Goal: Task Accomplishment & Management: Manage account settings

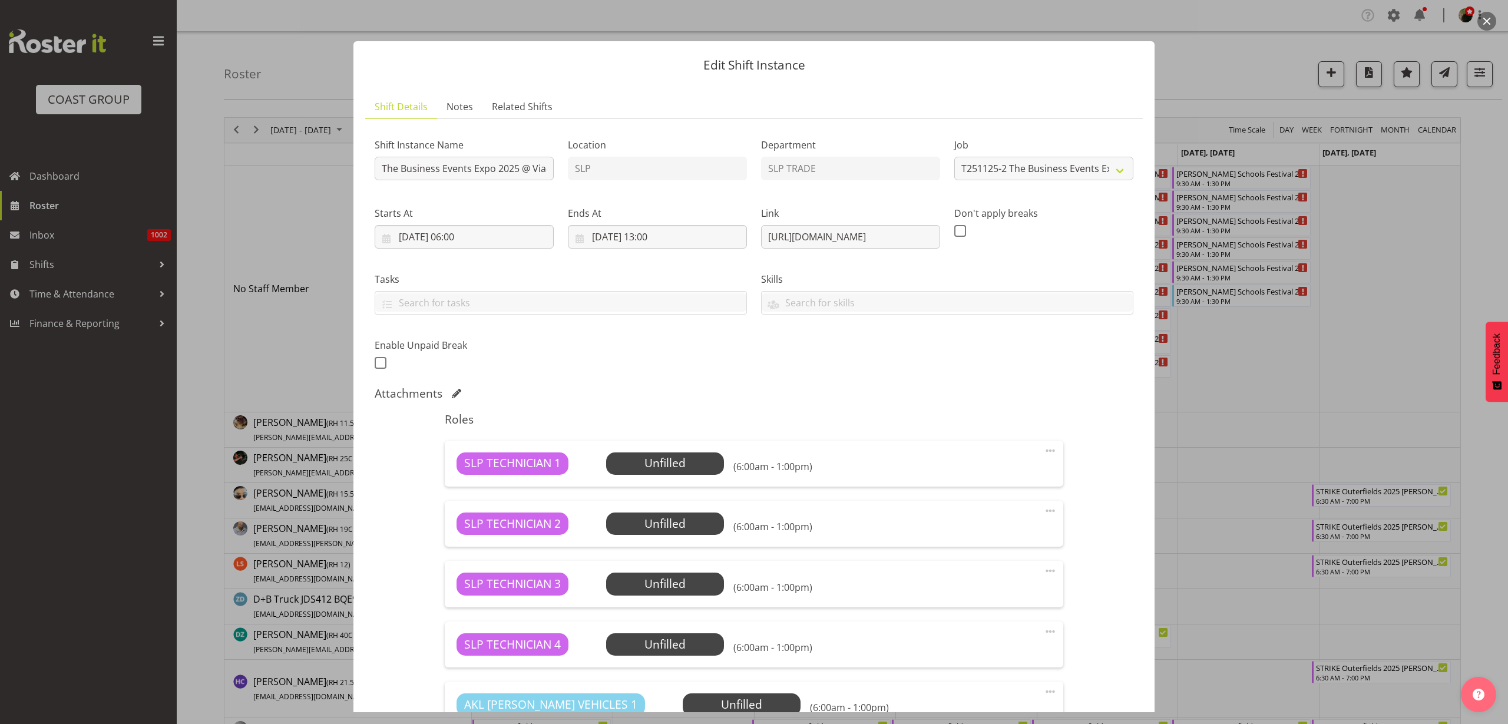
select select "10654"
click at [1492, 19] on button "button" at bounding box center [1486, 21] width 19 height 19
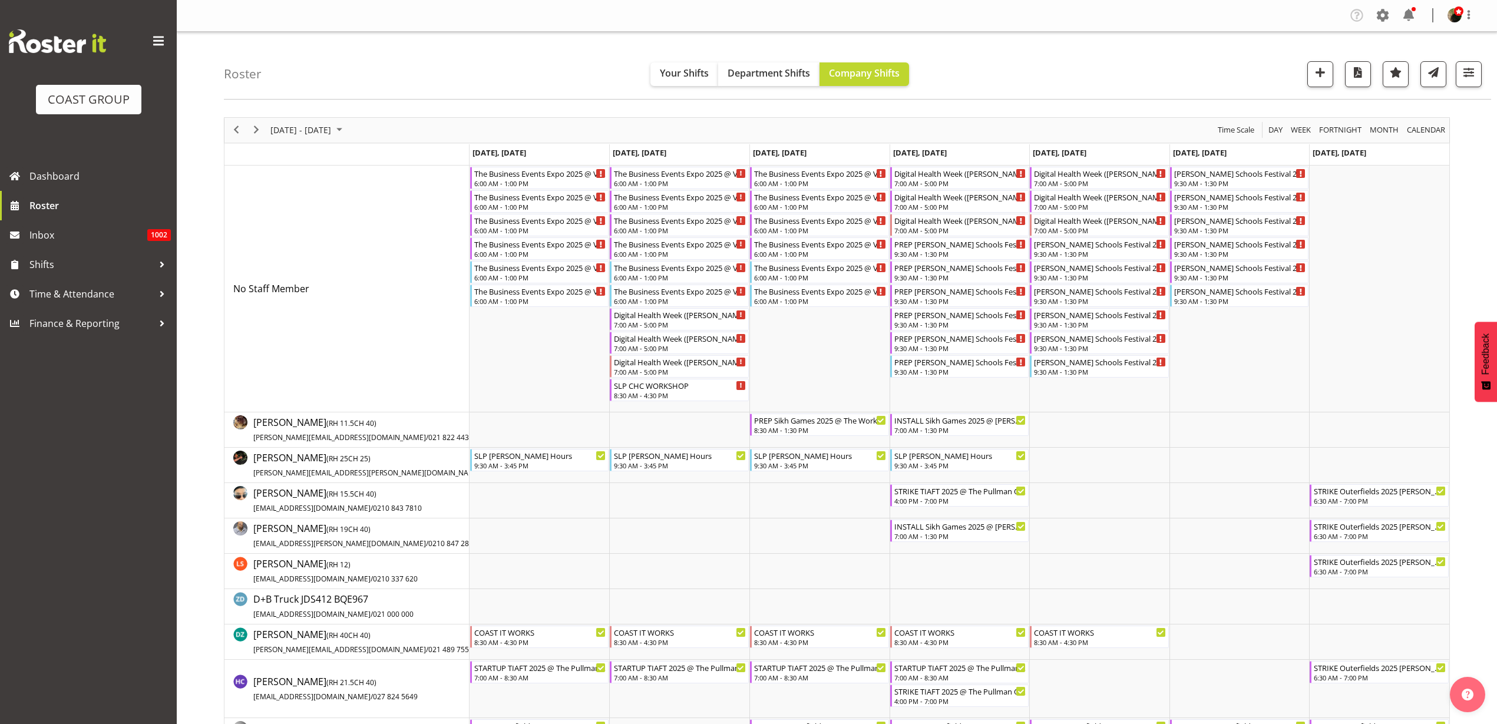
click at [323, 121] on div "[DATE] - [DATE]" at bounding box center [307, 130] width 83 height 25
click at [373, 160] on span "previous month" at bounding box center [373, 159] width 21 height 21
click at [343, 220] on span "9" at bounding box center [339, 220] width 18 height 18
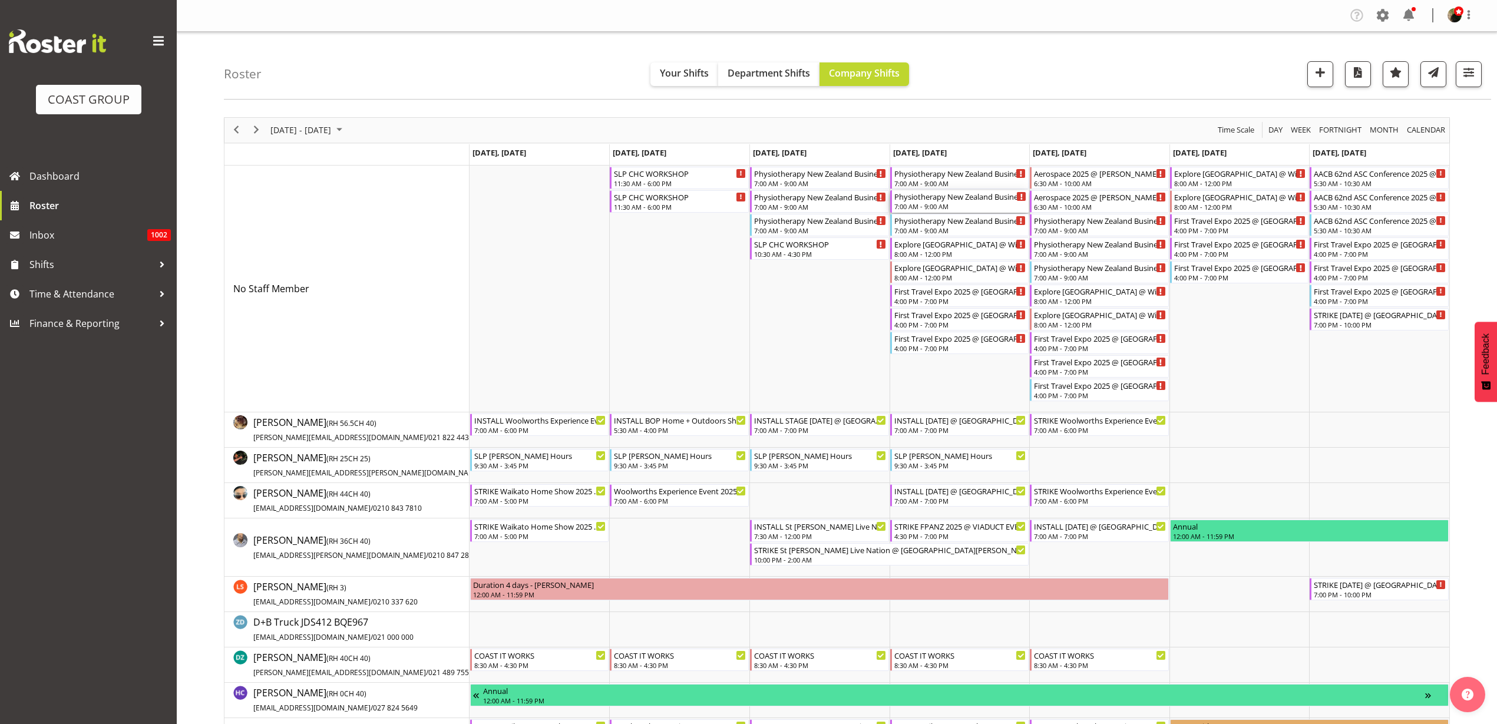
click at [943, 198] on div "Physiotherapy New Zealand Business Symposium 2025 @ [GEOGRAPHIC_DATA] on site @…" at bounding box center [960, 196] width 133 height 12
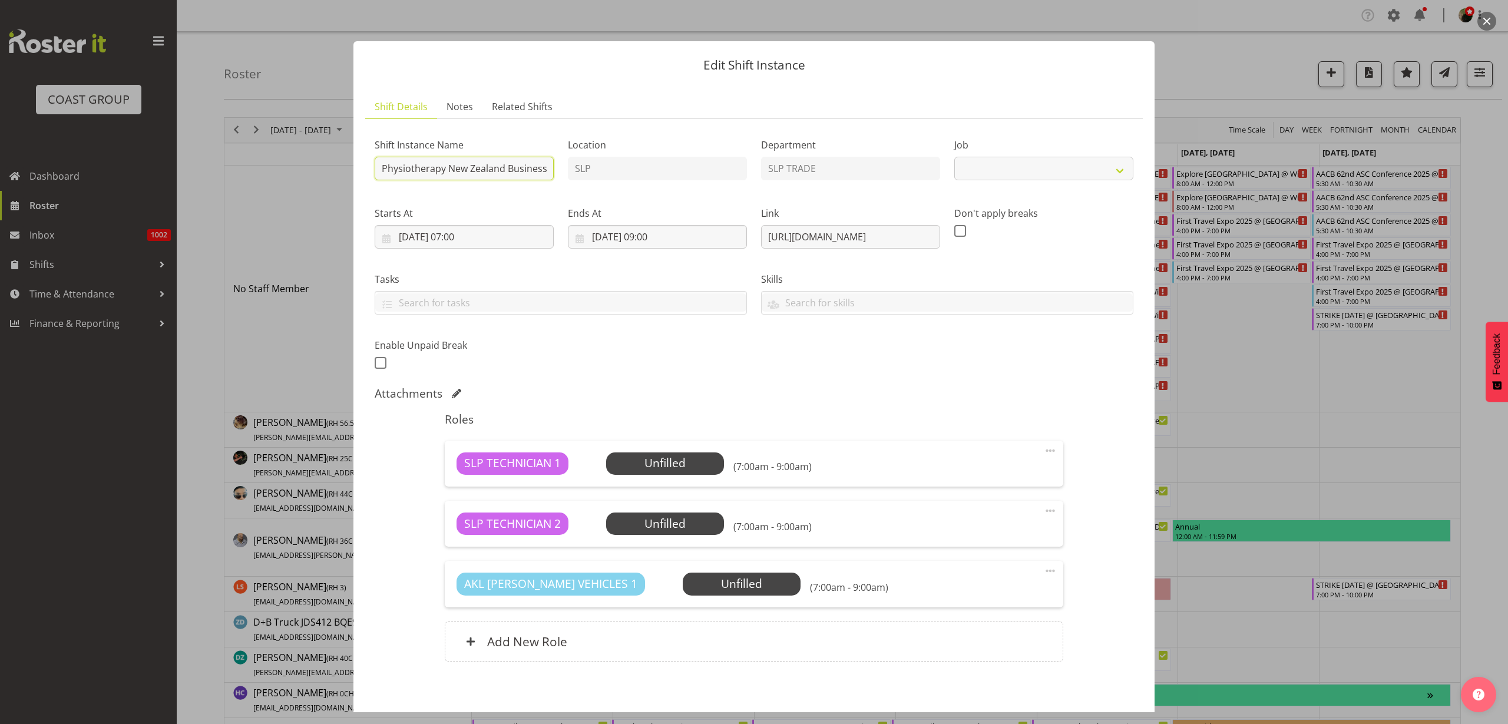
click at [491, 178] on input "Physiotherapy New Zealand Business Symposium 2025 @ [GEOGRAPHIC_DATA] on site @…" at bounding box center [464, 169] width 179 height 24
select select "10621"
click at [1492, 22] on button "button" at bounding box center [1486, 21] width 19 height 19
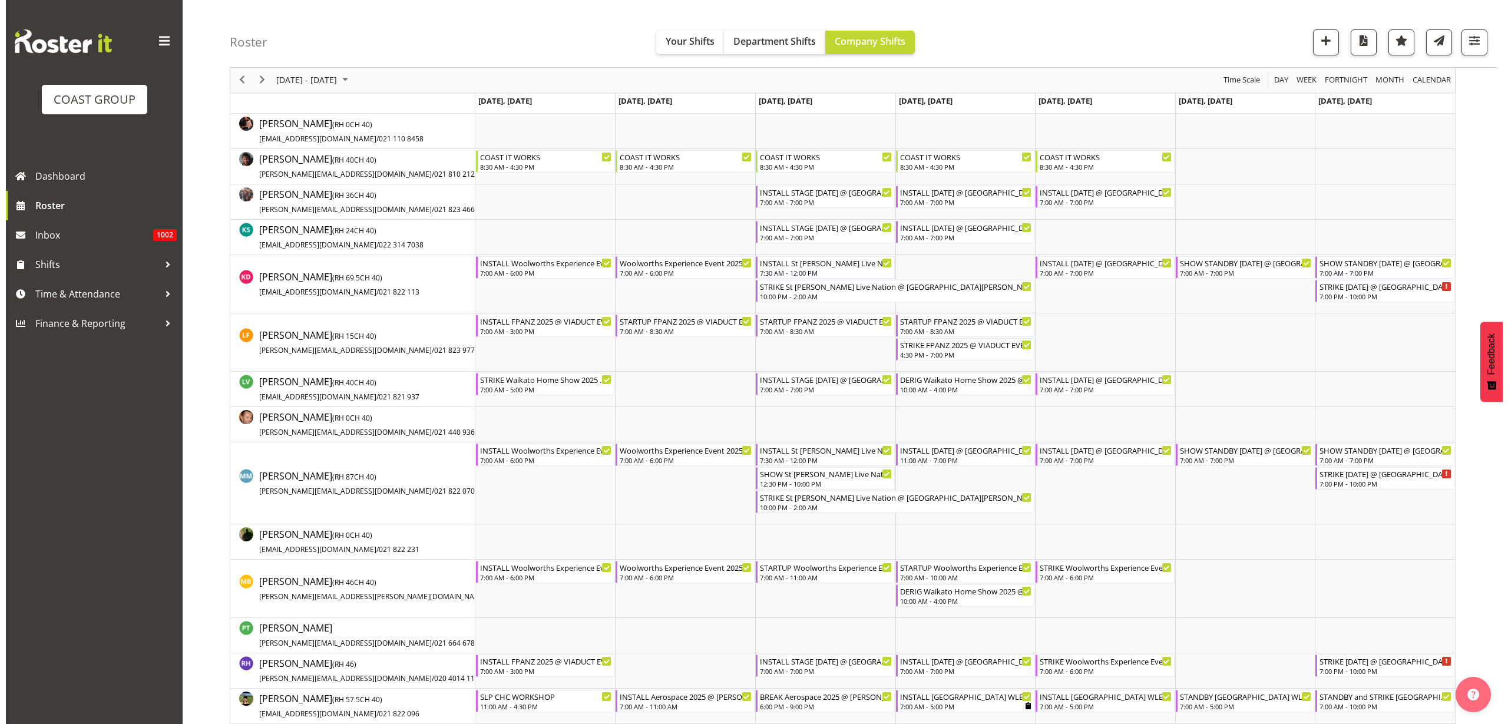
scroll to position [736, 0]
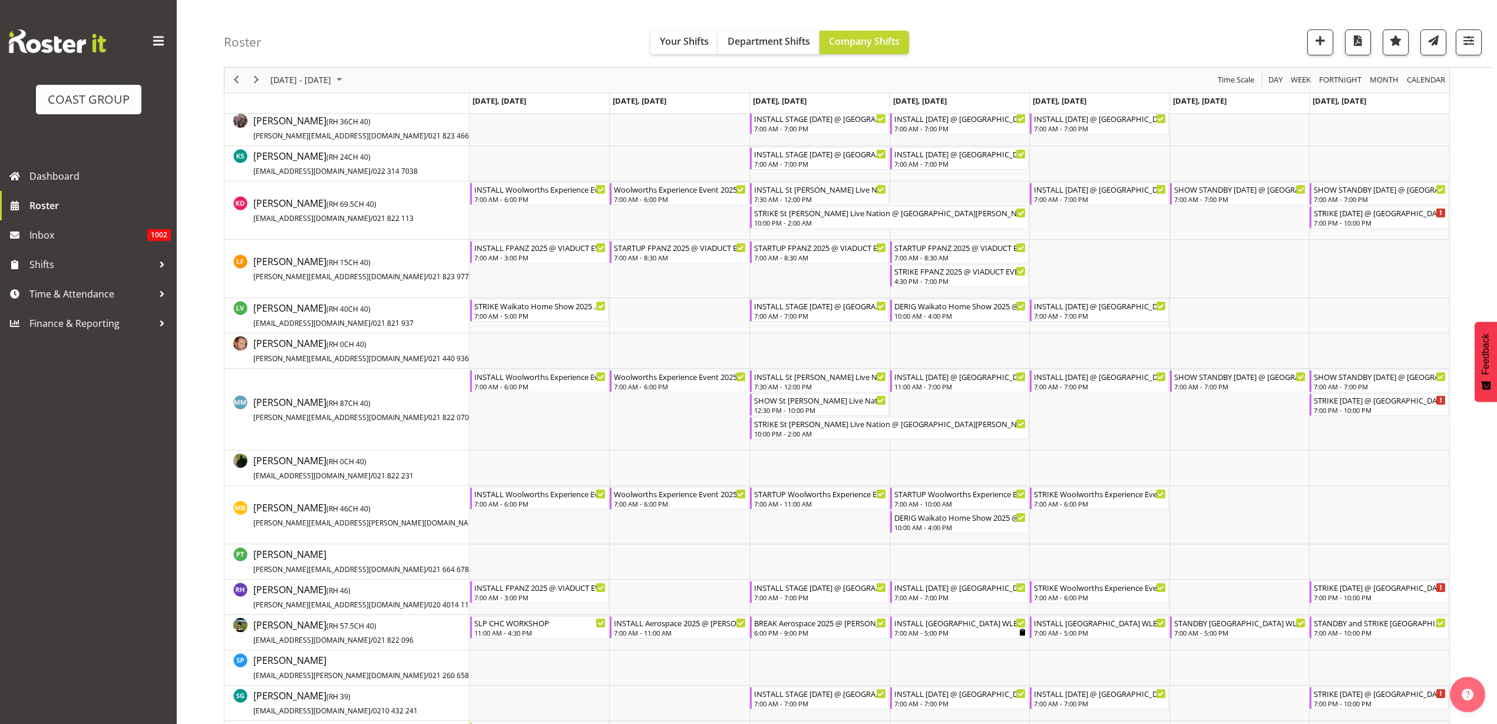
click at [1074, 380] on div "INSTALL [DATE] @ [GEOGRAPHIC_DATA] On Site @ TBC" at bounding box center [1100, 376] width 133 height 12
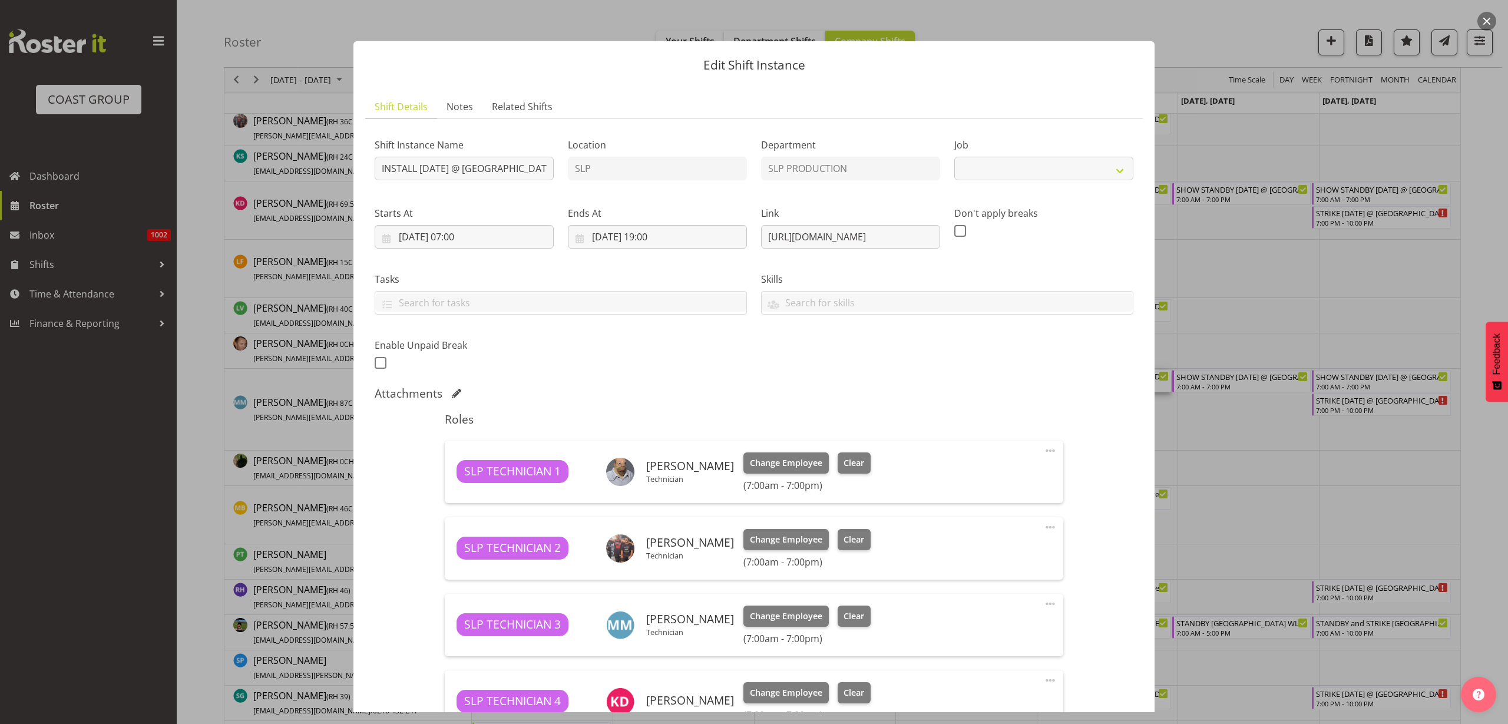
select select "10126"
click at [1486, 18] on button "button" at bounding box center [1486, 21] width 19 height 19
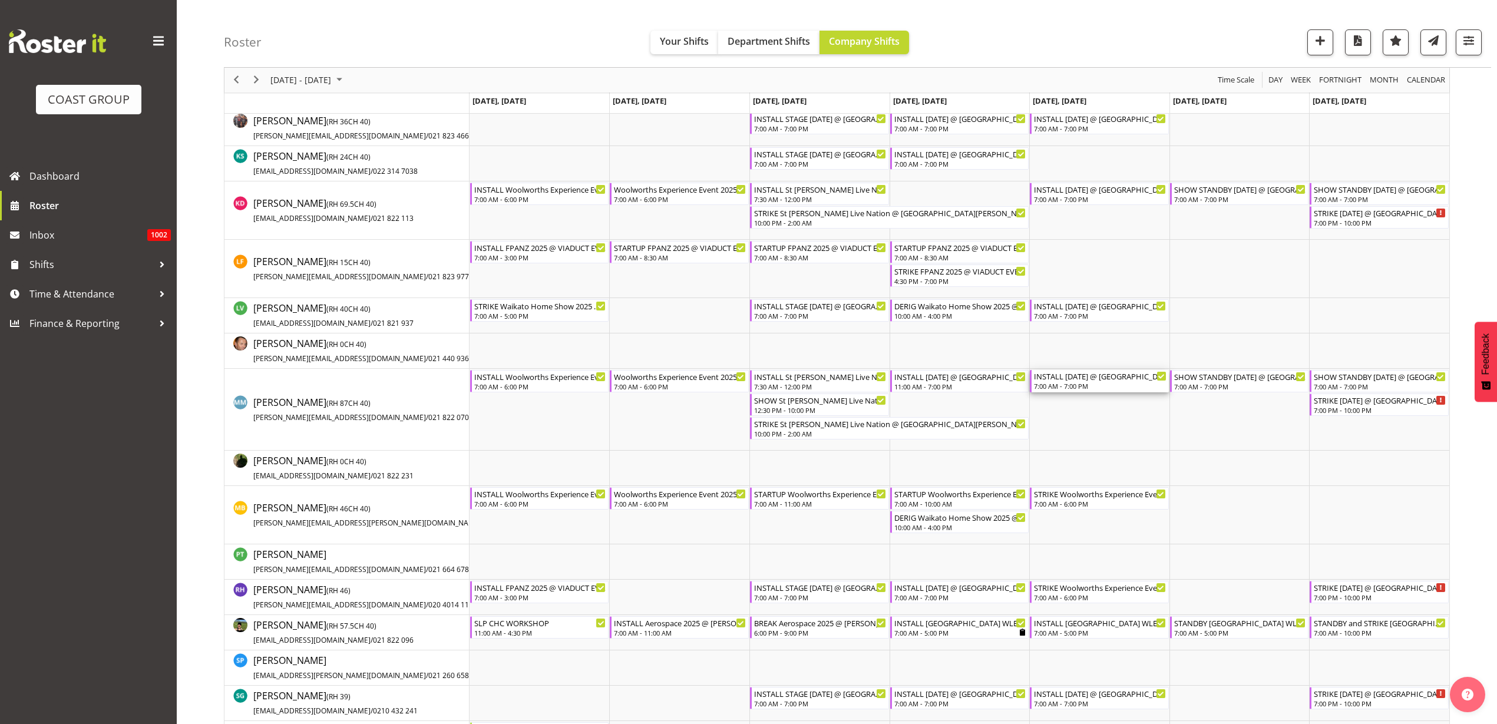
click at [1073, 388] on div "7:00 AM - 7:00 PM" at bounding box center [1100, 385] width 133 height 9
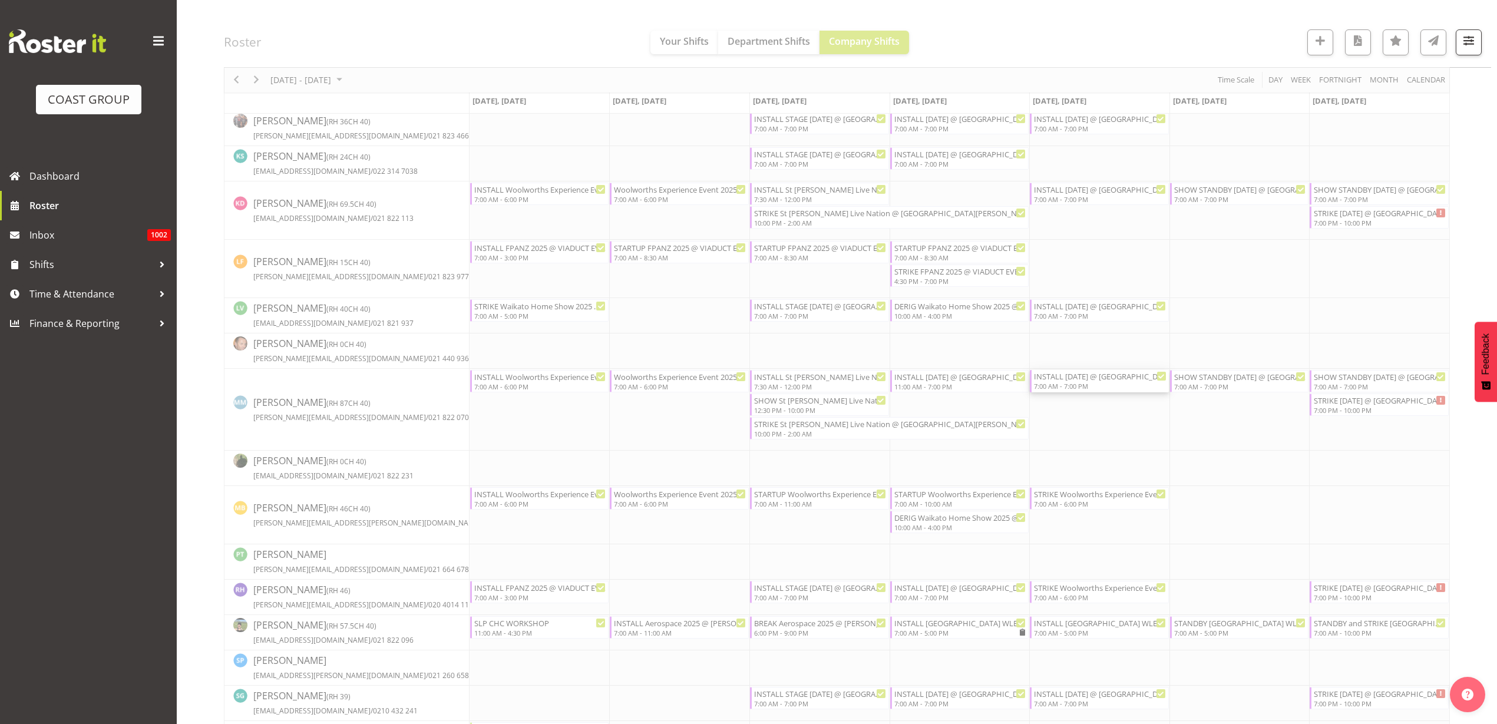
select select
select select "9"
select select "2025"
select select "19"
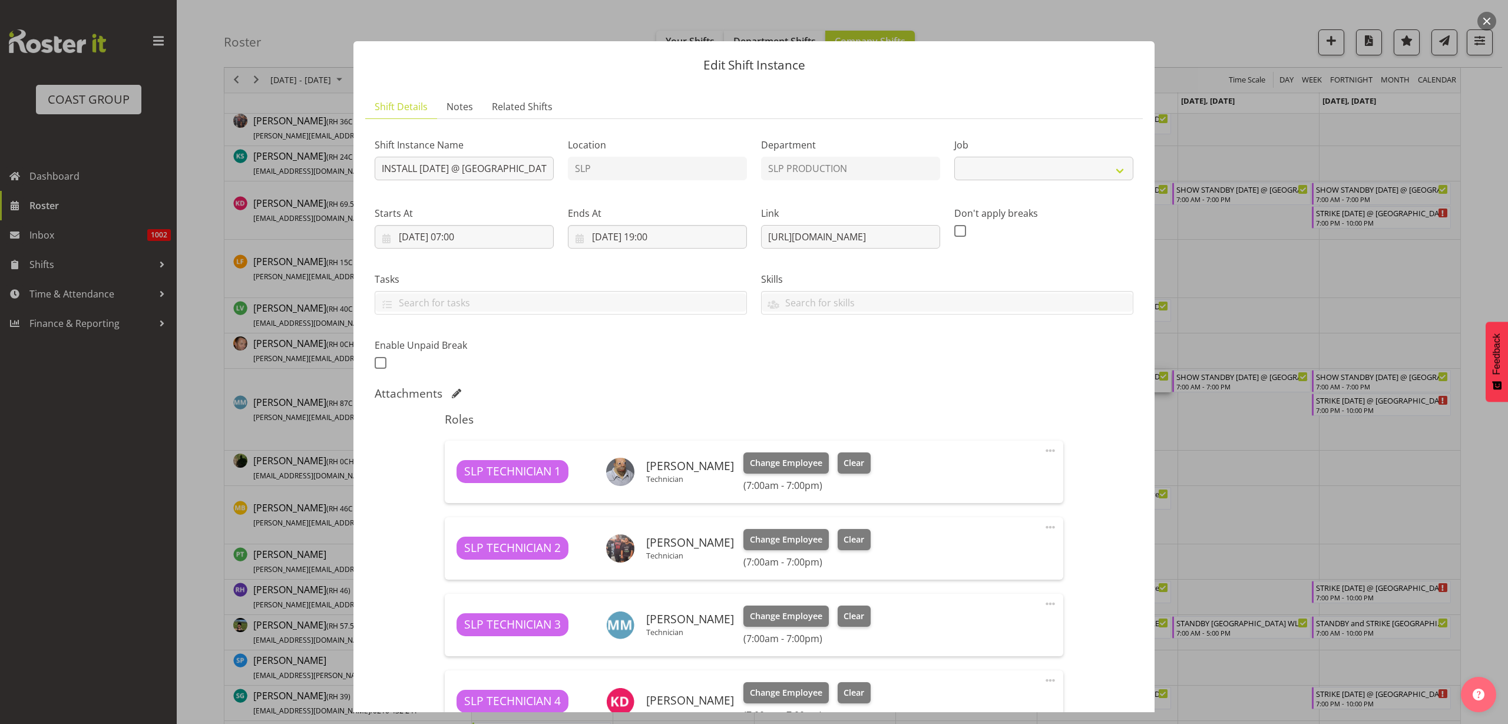
select select "10126"
click at [667, 235] on input "[DATE] 19:00" at bounding box center [657, 237] width 179 height 24
click at [656, 487] on select "00 01 02 03 04 05 06 07 08 09 10 11 12 13 14 15 16 17 18 19 20 21 22 23" at bounding box center [657, 486] width 27 height 24
select select "22"
click at [644, 474] on select "00 01 02 03 04 05 06 07 08 09 10 11 12 13 14 15 16 17 18 19 20 21 22 23" at bounding box center [657, 486] width 27 height 24
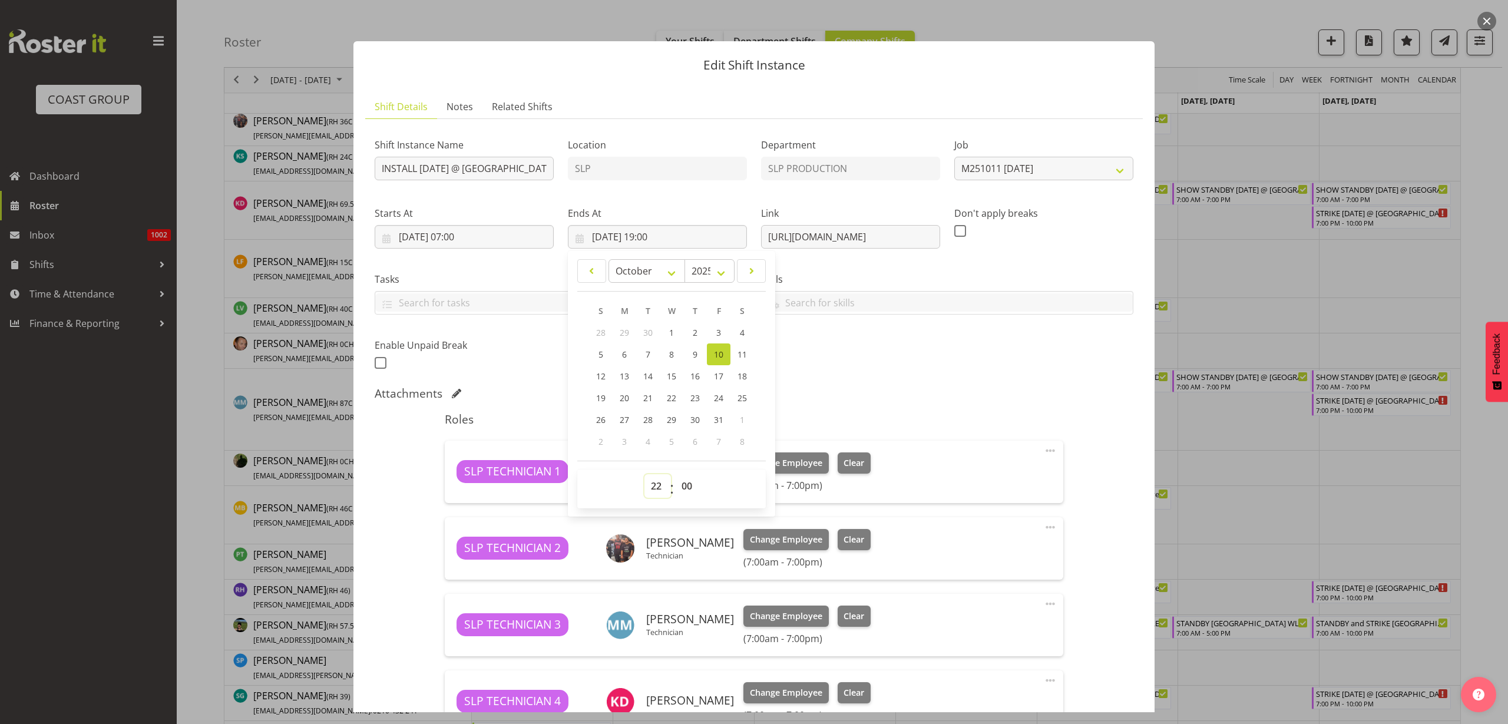
type input "[DATE] 22:00"
click at [932, 363] on div "Shift Instance Name INSTALL [DATE] @ [GEOGRAPHIC_DATA] On Site @ TBC Location S…" at bounding box center [754, 250] width 773 height 258
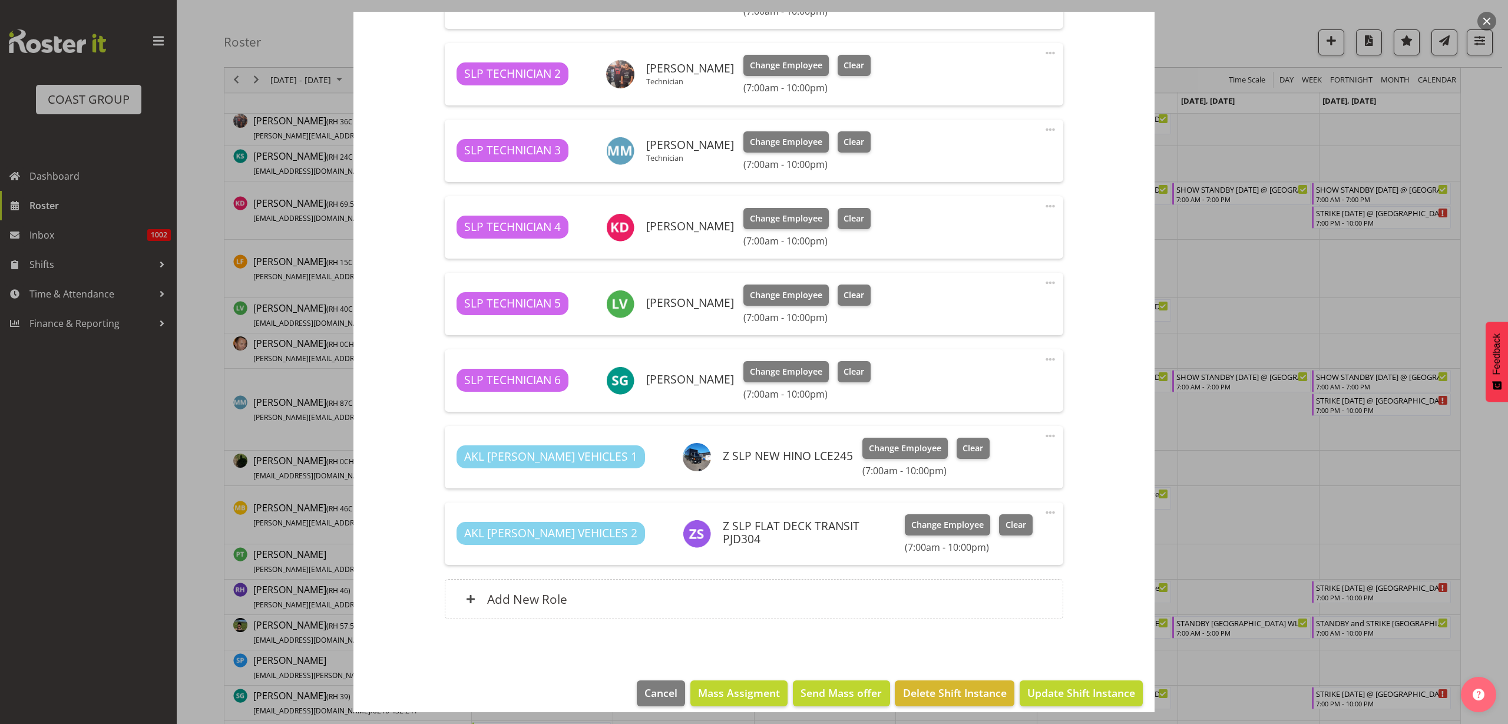
scroll to position [486, 0]
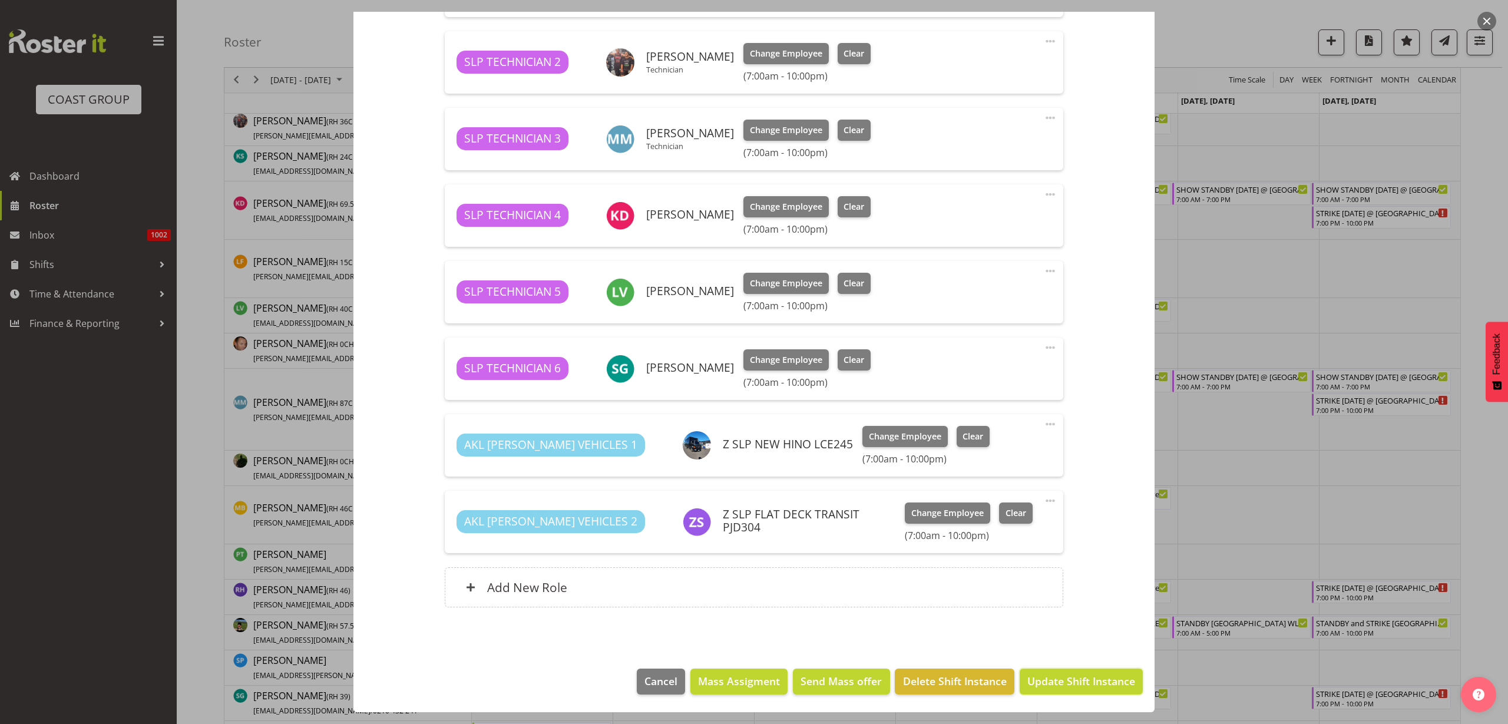
click at [1068, 690] on button "Update Shift Instance" at bounding box center [1081, 681] width 123 height 26
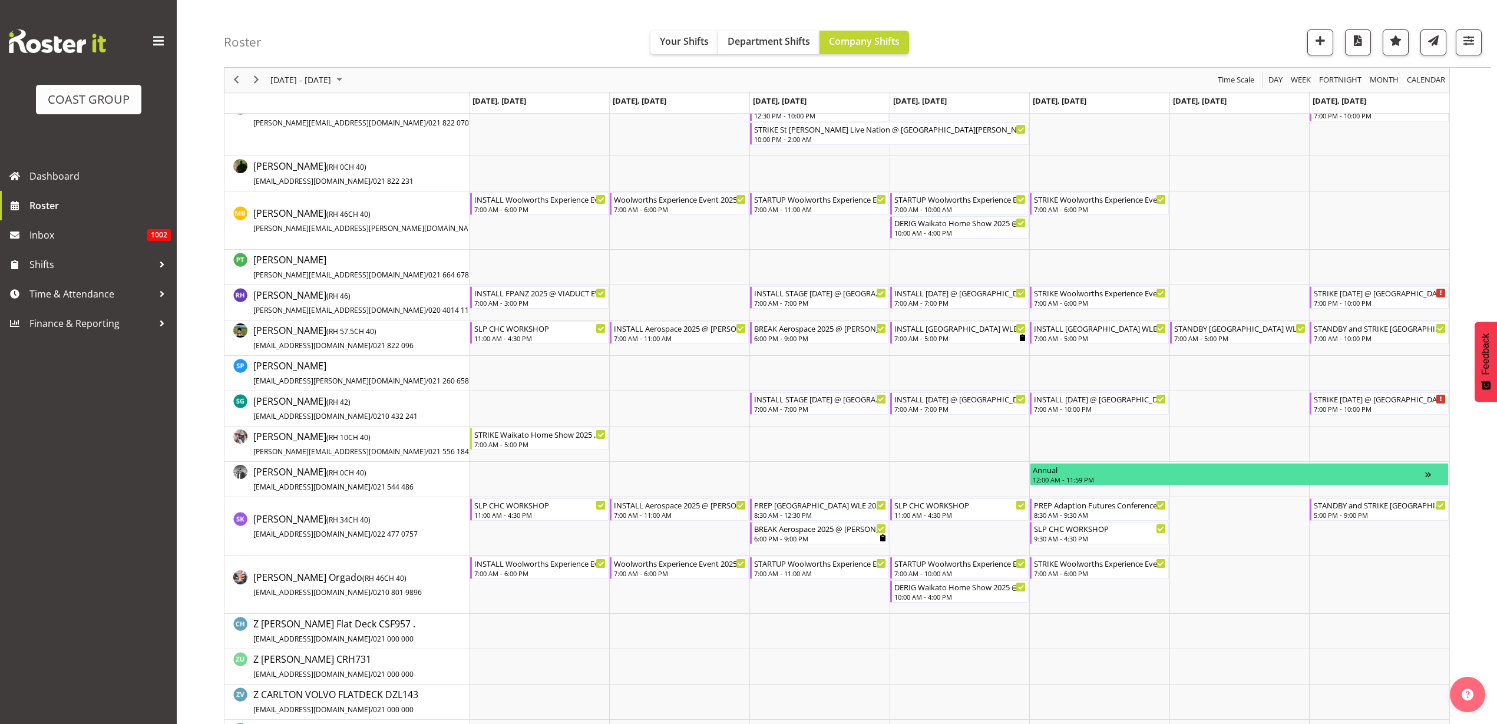
scroll to position [1178, 0]
